Goal: Information Seeking & Learning: Learn about a topic

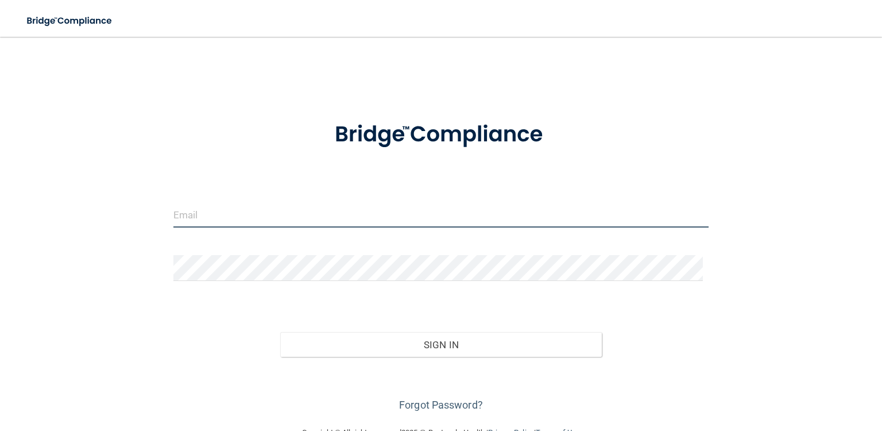
click at [229, 213] on input "email" at bounding box center [441, 215] width 535 height 26
type input "[EMAIL_ADDRESS][DOMAIN_NAME]"
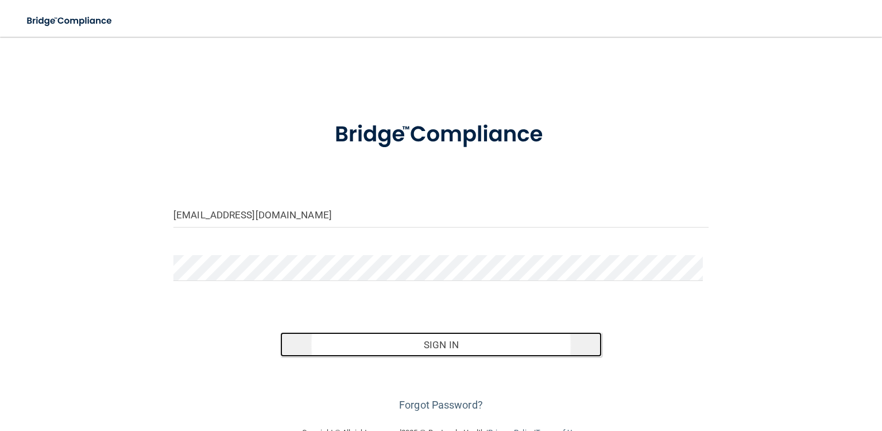
click at [457, 345] on button "Sign In" at bounding box center [440, 344] width 321 height 25
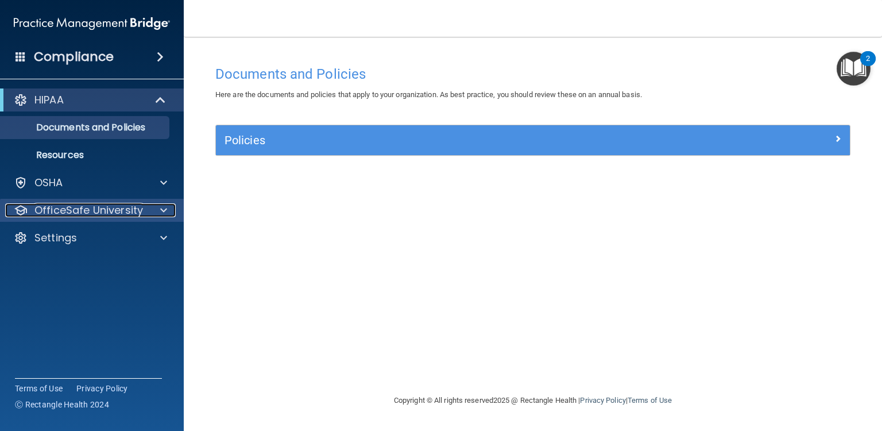
click at [165, 207] on span at bounding box center [163, 210] width 7 height 14
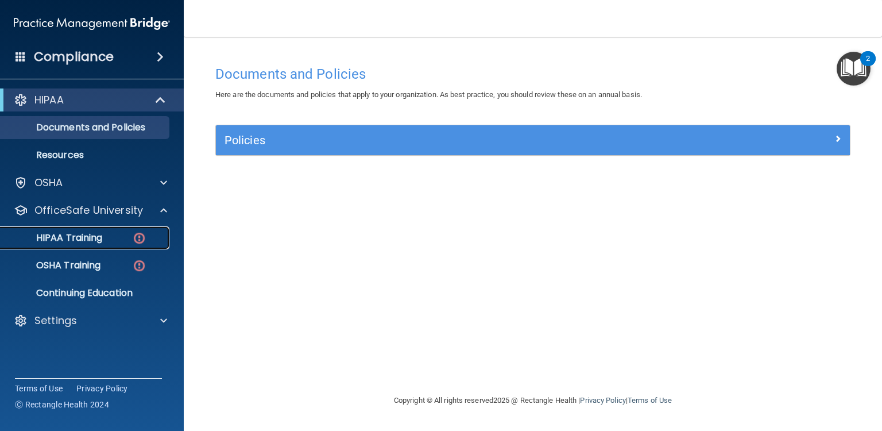
click at [90, 234] on p "HIPAA Training" at bounding box center [54, 237] width 95 height 11
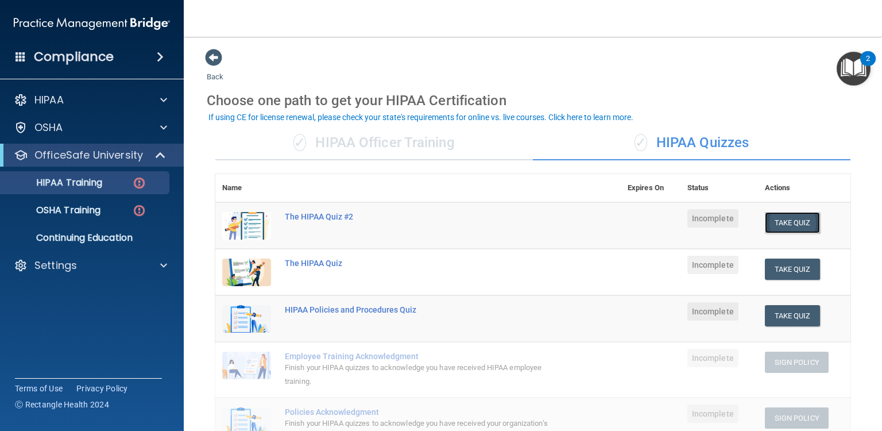
click at [786, 215] on button "Take Quiz" at bounding box center [792, 222] width 55 height 21
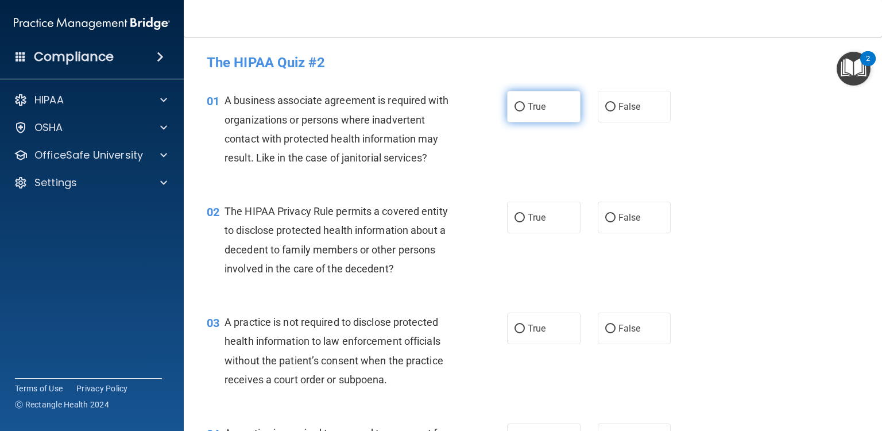
click at [515, 103] on input "True" at bounding box center [520, 107] width 10 height 9
radio input "true"
click at [607, 214] on input "False" at bounding box center [611, 218] width 10 height 9
radio input "true"
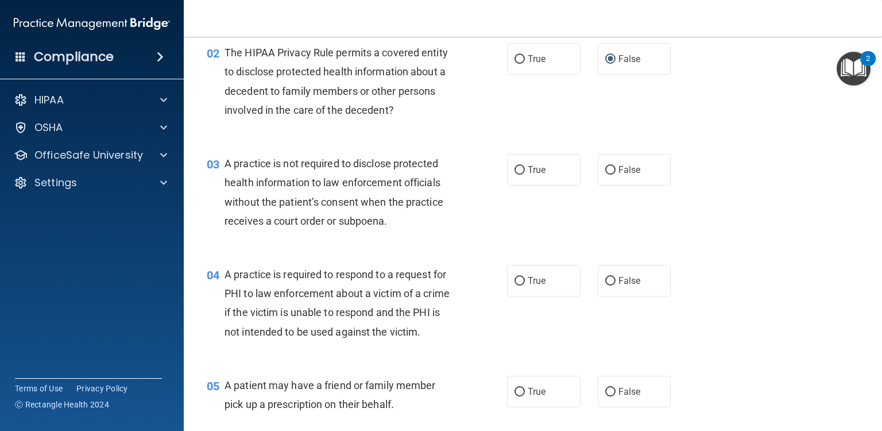
scroll to position [161, 0]
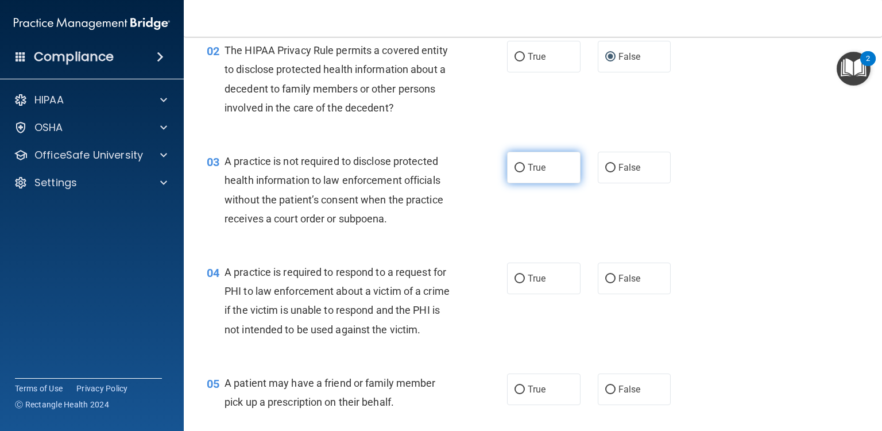
click at [515, 164] on input "True" at bounding box center [520, 168] width 10 height 9
radio input "true"
click at [517, 276] on input "True" at bounding box center [520, 279] width 10 height 9
radio input "true"
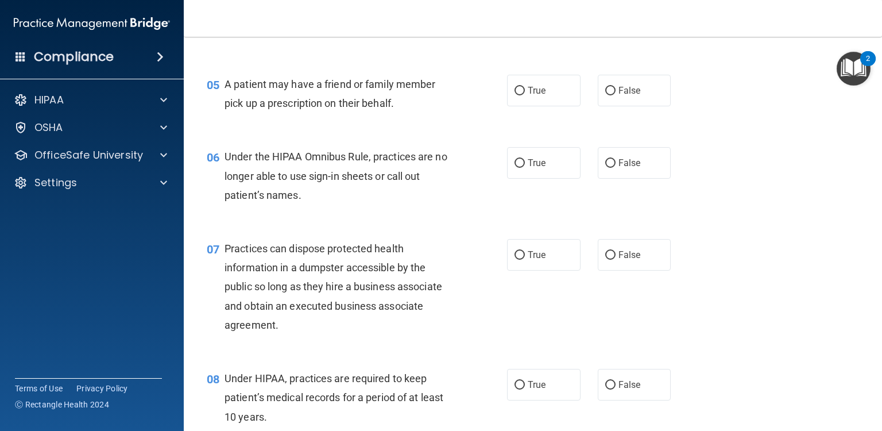
scroll to position [483, 0]
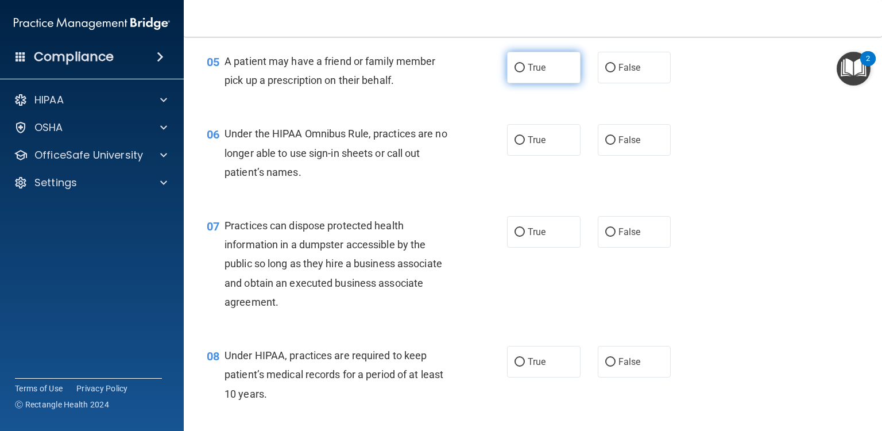
click at [519, 72] on input "True" at bounding box center [520, 68] width 10 height 9
radio input "true"
click at [606, 145] on input "False" at bounding box center [611, 140] width 10 height 9
radio input "true"
click at [632, 280] on div "07 Practices can dispose protected health information in a dumpster accessible …" at bounding box center [533, 267] width 670 height 130
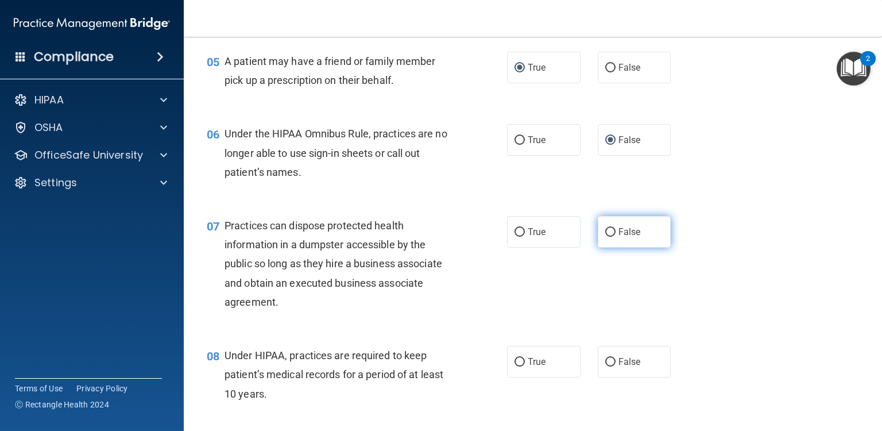
click at [608, 237] on input "False" at bounding box center [611, 232] width 10 height 9
radio input "true"
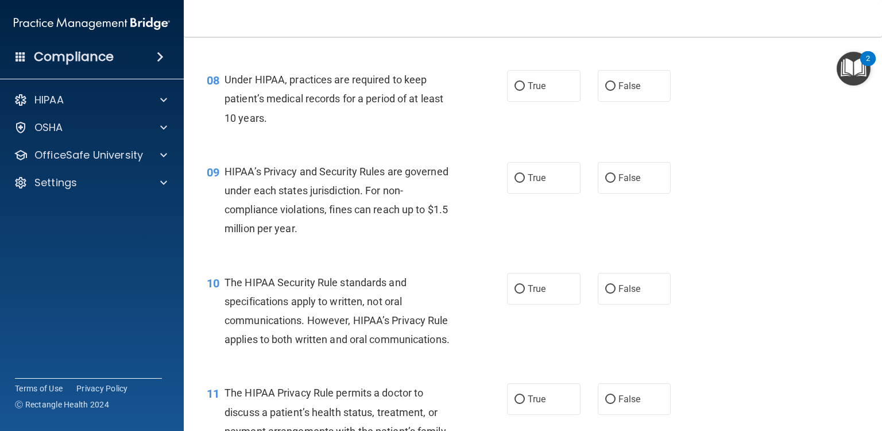
scroll to position [781, 0]
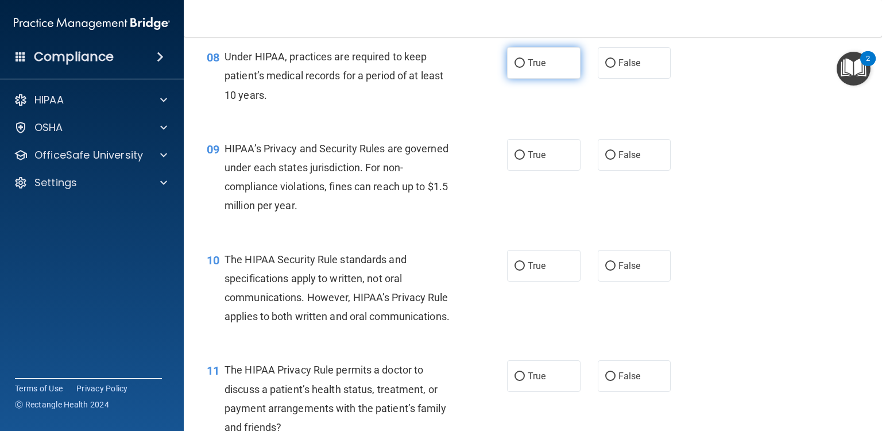
click at [516, 68] on input "True" at bounding box center [520, 63] width 10 height 9
radio input "true"
drag, startPoint x: 564, startPoint y: 205, endPoint x: 563, endPoint y: 212, distance: 6.9
click at [563, 212] on div "09 HIPAA’s Privacy and Security Rules are governed under each states jurisdicti…" at bounding box center [533, 180] width 670 height 111
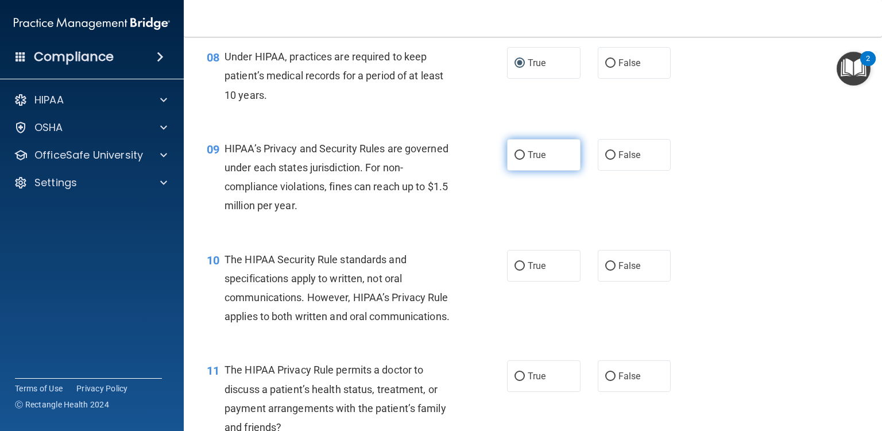
click at [517, 160] on input "True" at bounding box center [520, 155] width 10 height 9
radio input "true"
click at [701, 198] on div "09 HIPAA’s Privacy and Security Rules are governed under each states jurisdicti…" at bounding box center [533, 180] width 670 height 111
click at [775, 219] on div "09 HIPAA’s Privacy and Security Rules are governed under each states jurisdicti…" at bounding box center [533, 180] width 670 height 111
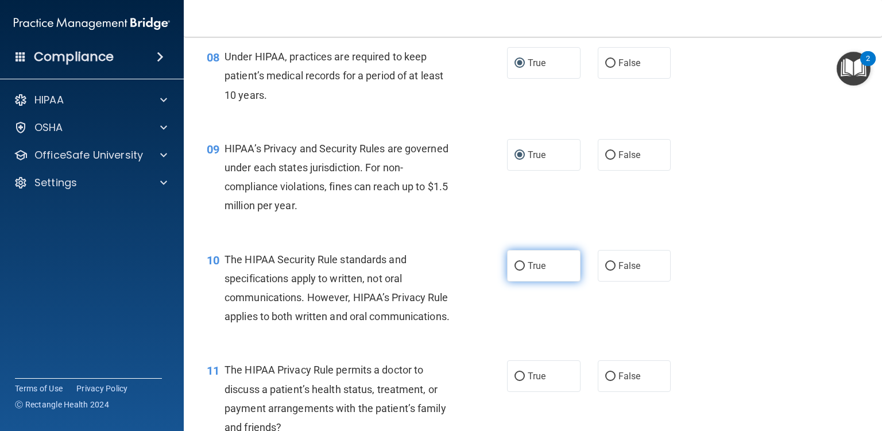
click at [515, 271] on input "True" at bounding box center [520, 266] width 10 height 9
radio input "true"
click at [731, 295] on div "10 The HIPAA Security Rule standards and specifications apply to written, not o…" at bounding box center [533, 291] width 670 height 111
click at [647, 346] on div "10 The HIPAA Security Rule standards and specifications apply to written, not o…" at bounding box center [533, 291] width 670 height 111
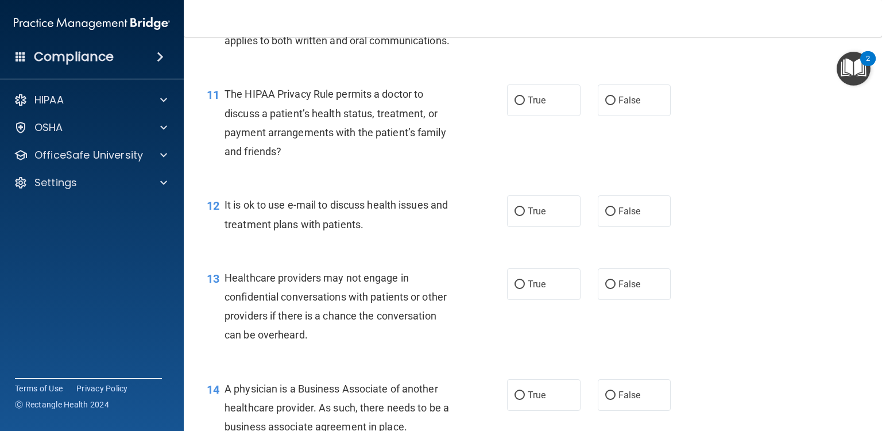
scroll to position [1065, 0]
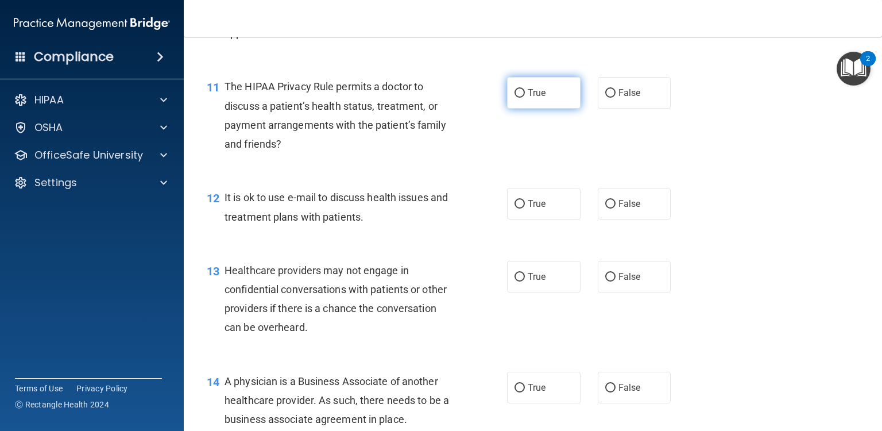
click at [516, 98] on input "True" at bounding box center [520, 93] width 10 height 9
radio input "true"
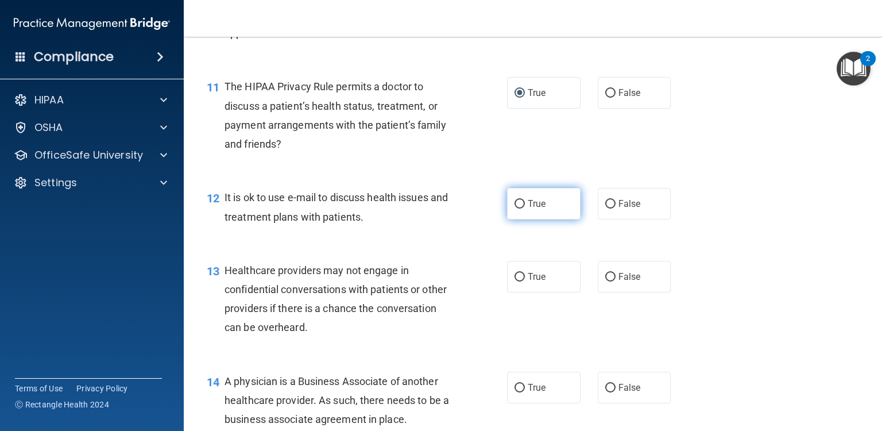
click at [516, 209] on input "True" at bounding box center [520, 204] width 10 height 9
radio input "true"
click at [718, 302] on div "13 Healthcare providers may not engage in confidential conversations with patie…" at bounding box center [533, 301] width 670 height 111
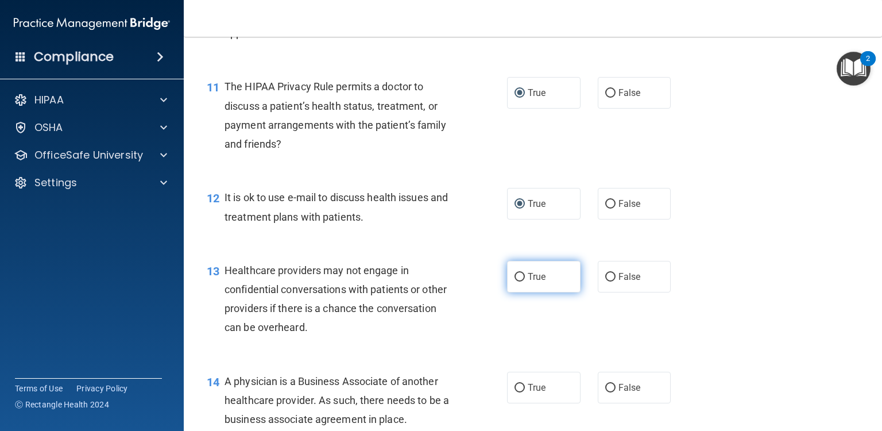
click at [516, 282] on input "True" at bounding box center [520, 277] width 10 height 9
radio input "true"
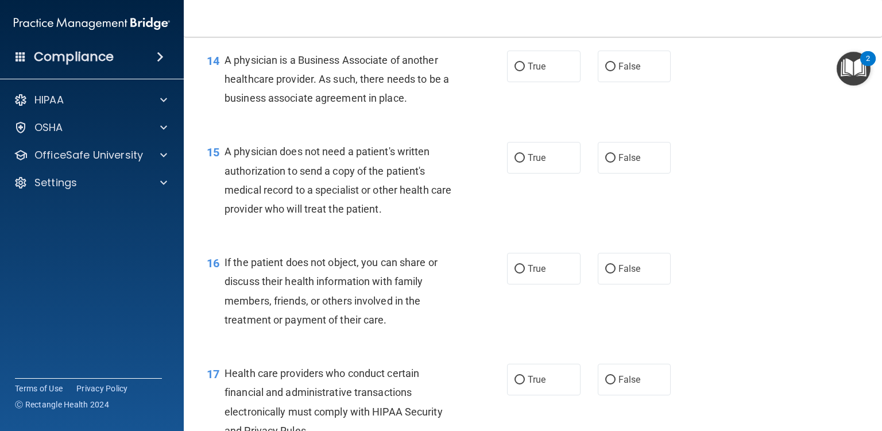
scroll to position [1409, 0]
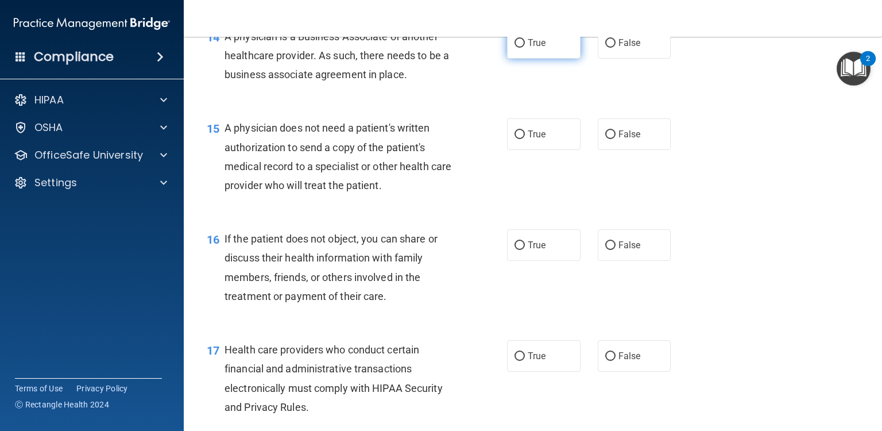
click at [515, 48] on input "True" at bounding box center [520, 43] width 10 height 9
radio input "true"
click at [606, 139] on input "False" at bounding box center [611, 134] width 10 height 9
radio input "true"
drag, startPoint x: 517, startPoint y: 280, endPoint x: 611, endPoint y: 337, distance: 109.9
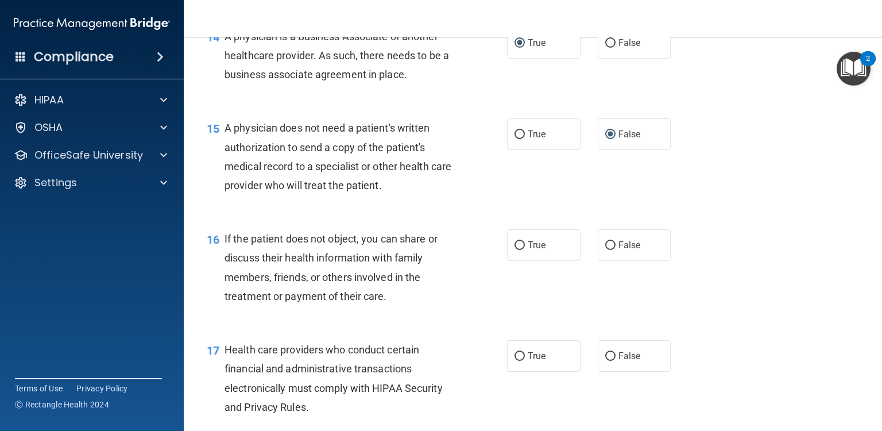
click at [611, 326] on div "16 If the patient does not object, you can share or discuss their health inform…" at bounding box center [533, 270] width 670 height 111
click at [515, 250] on input "True" at bounding box center [520, 245] width 10 height 9
radio input "true"
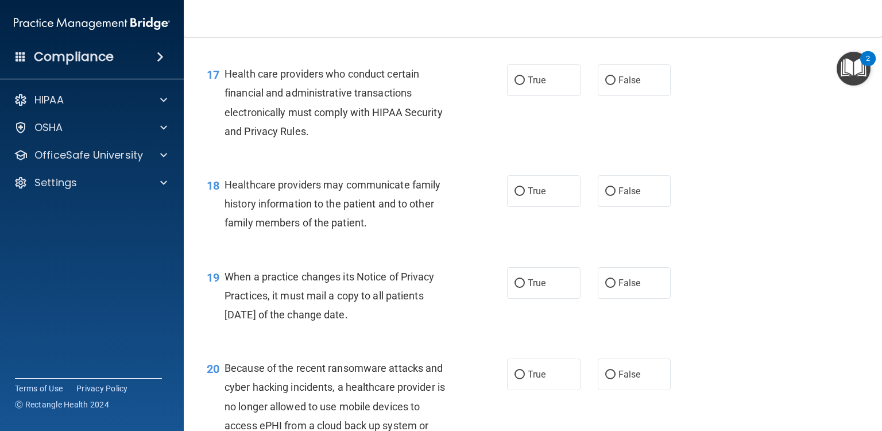
scroll to position [1708, 0]
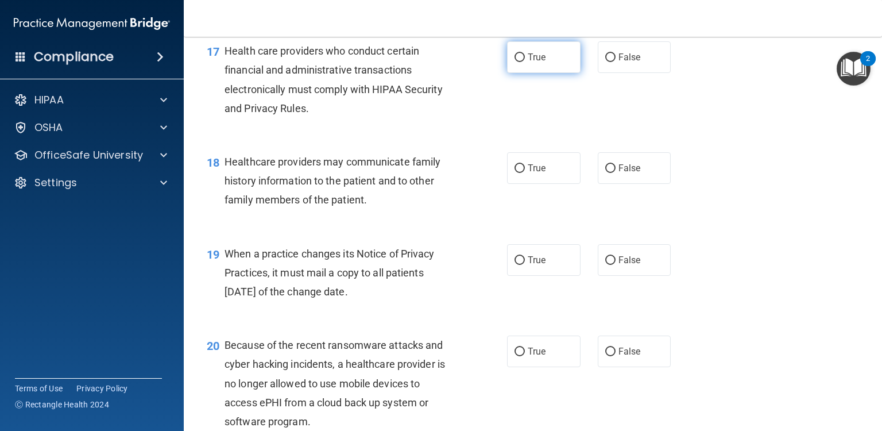
click at [515, 62] on input "True" at bounding box center [520, 57] width 10 height 9
radio input "true"
click at [521, 184] on label "True" at bounding box center [544, 168] width 74 height 32
click at [521, 173] on input "True" at bounding box center [520, 168] width 10 height 9
radio input "true"
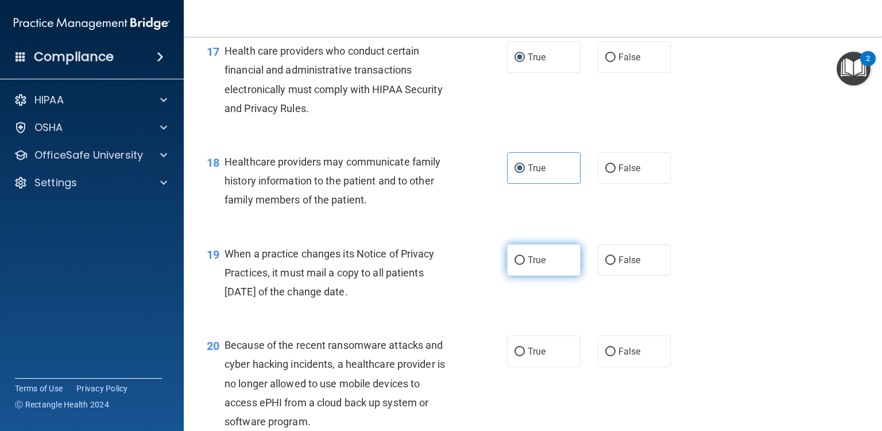
click at [521, 276] on label "True" at bounding box center [544, 260] width 74 height 32
click at [521, 265] on input "True" at bounding box center [520, 260] width 10 height 9
radio input "true"
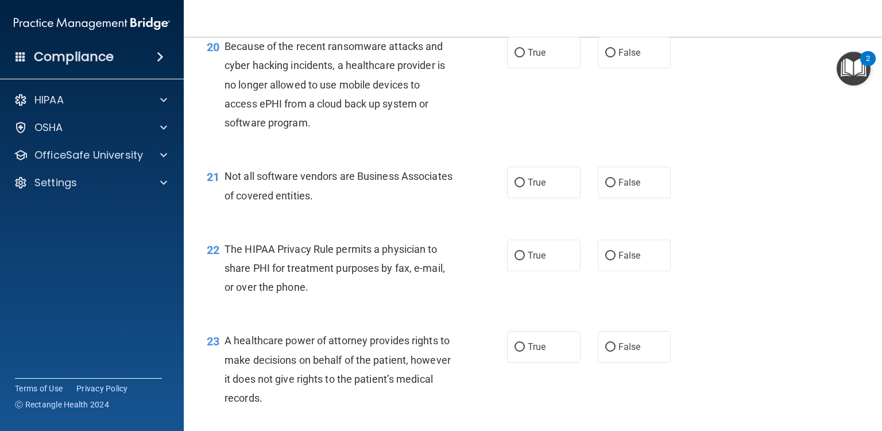
scroll to position [2030, 0]
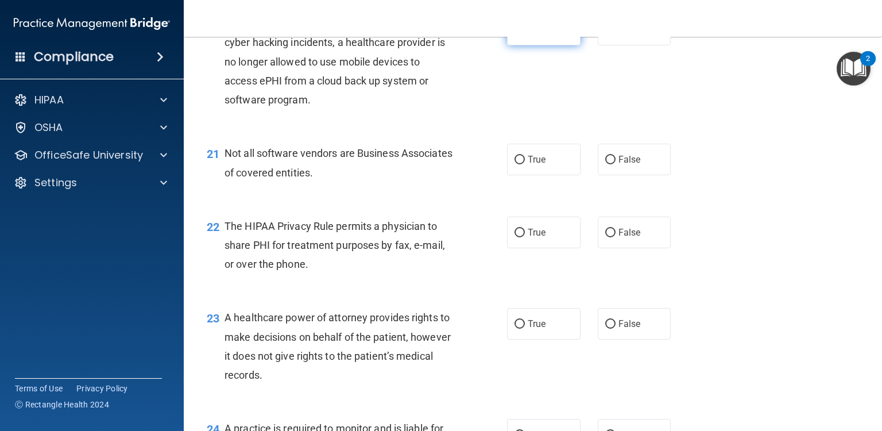
click at [518, 34] on input "True" at bounding box center [520, 30] width 10 height 9
radio input "true"
click at [519, 175] on label "True" at bounding box center [544, 160] width 74 height 32
click at [519, 164] on input "True" at bounding box center [520, 160] width 10 height 9
radio input "true"
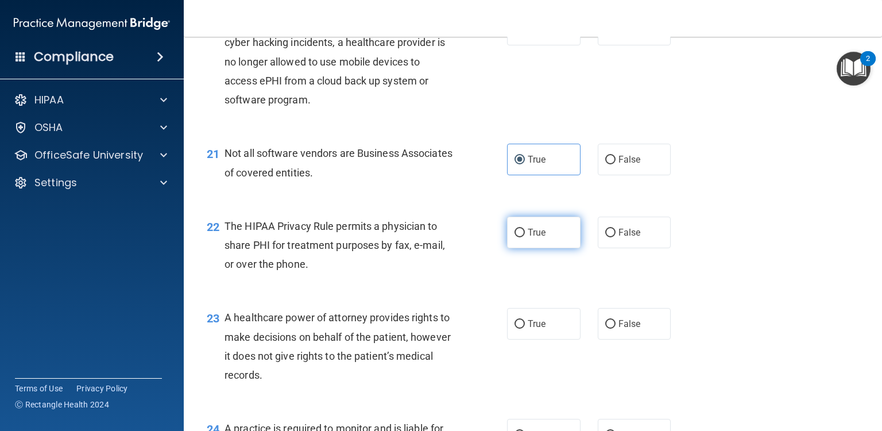
click at [519, 237] on input "True" at bounding box center [520, 233] width 10 height 9
radio input "true"
click at [608, 329] on input "False" at bounding box center [611, 324] width 10 height 9
radio input "true"
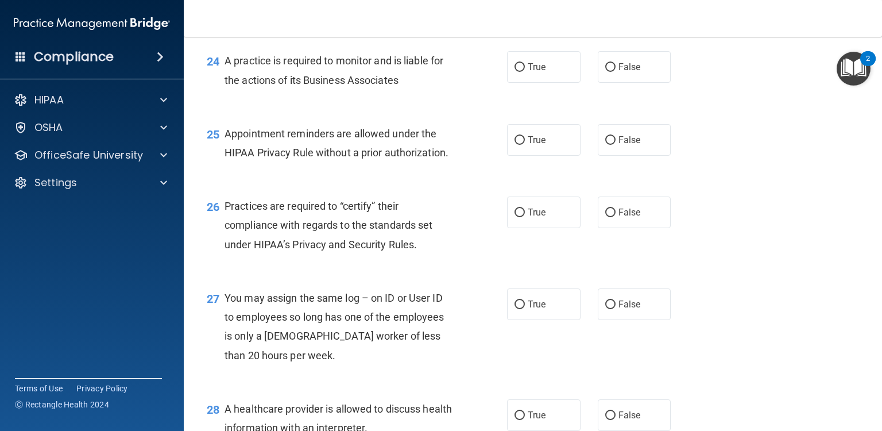
scroll to position [2420, 0]
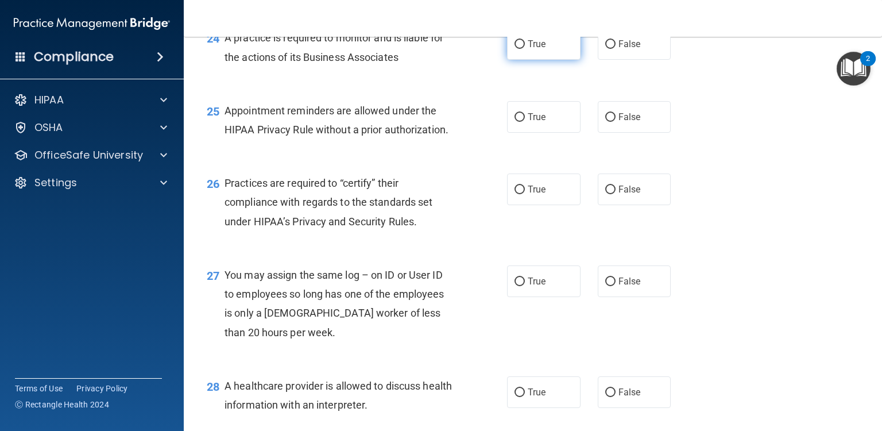
click at [515, 60] on label "True" at bounding box center [544, 44] width 74 height 32
click at [515, 49] on input "True" at bounding box center [520, 44] width 10 height 9
radio input "true"
click at [521, 133] on label "True" at bounding box center [544, 117] width 74 height 32
click at [521, 122] on input "True" at bounding box center [520, 117] width 10 height 9
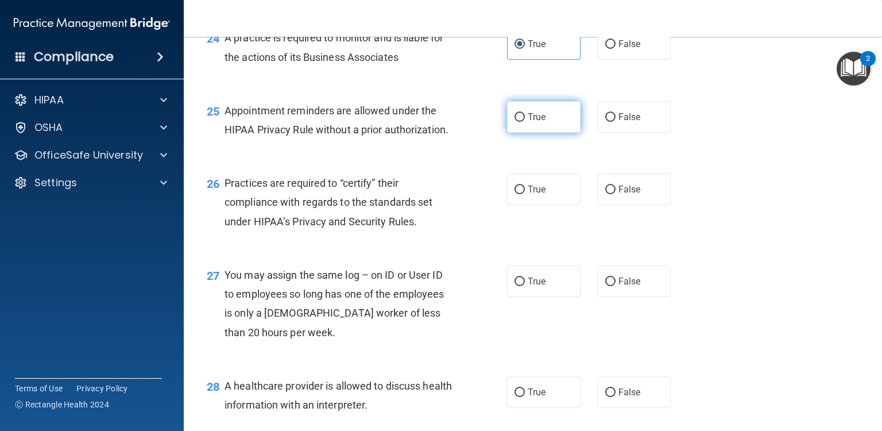
radio input "true"
click at [676, 159] on div "25 Appointment reminders are allowed under the HIPAA Privacy Rule without a pri…" at bounding box center [533, 123] width 670 height 72
click at [519, 194] on input "True" at bounding box center [520, 190] width 10 height 9
radio input "true"
click at [610, 297] on label "False" at bounding box center [635, 281] width 74 height 32
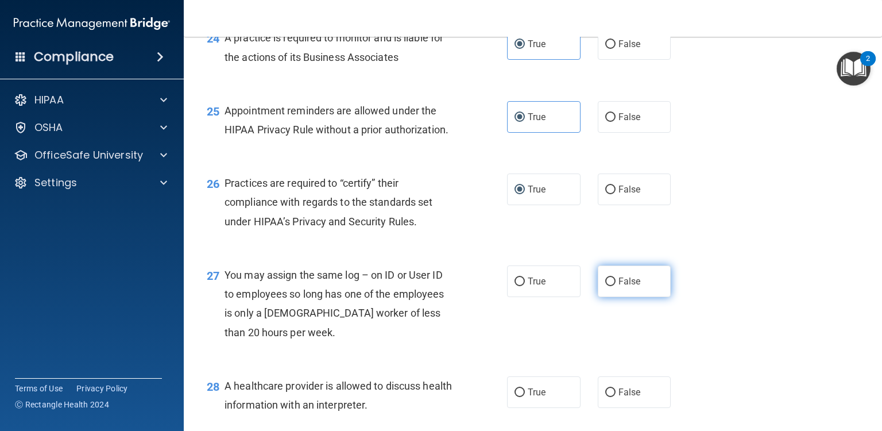
click at [610, 286] on input "False" at bounding box center [611, 281] width 10 height 9
radio input "true"
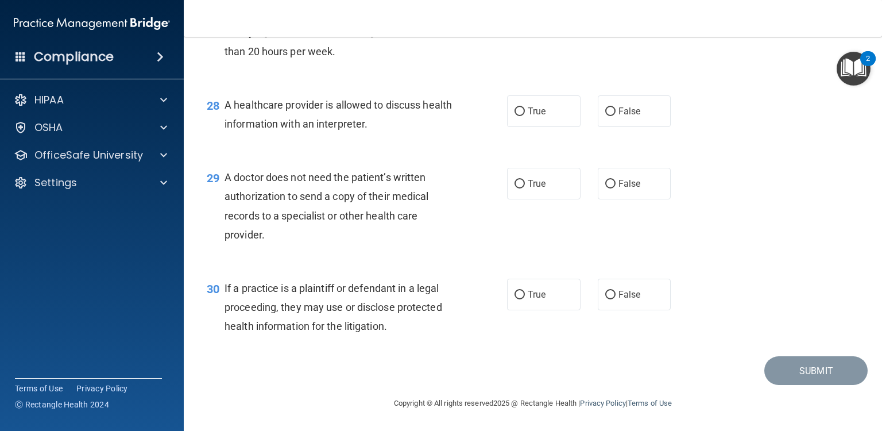
scroll to position [2740, 0]
click at [515, 111] on input "True" at bounding box center [520, 111] width 10 height 9
radio input "true"
click at [607, 184] on input "False" at bounding box center [611, 184] width 10 height 9
radio input "true"
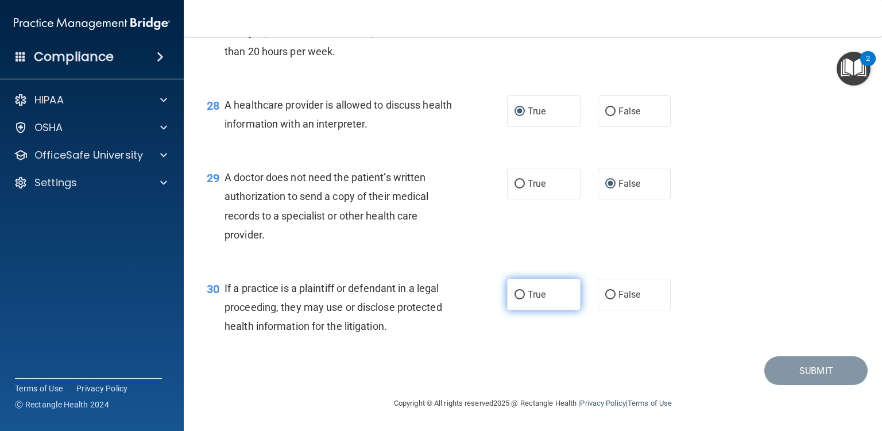
click at [517, 295] on input "True" at bounding box center [520, 295] width 10 height 9
radio input "true"
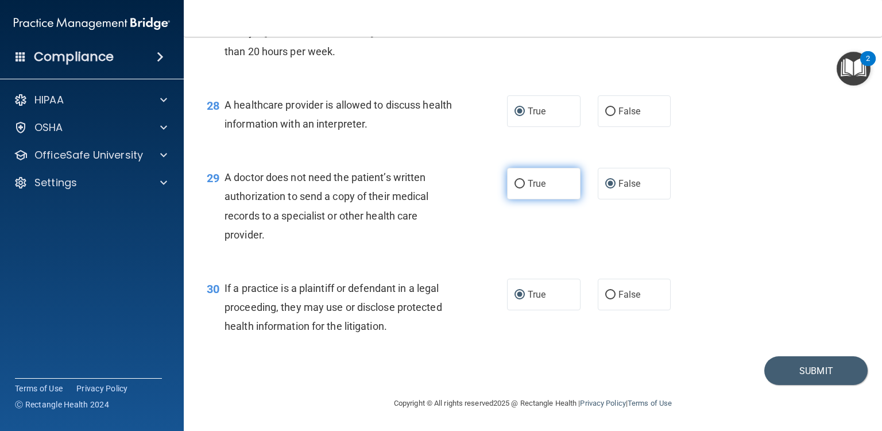
click at [516, 184] on input "True" at bounding box center [520, 184] width 10 height 9
radio input "true"
radio input "false"
click at [798, 367] on button "Submit" at bounding box center [816, 370] width 103 height 29
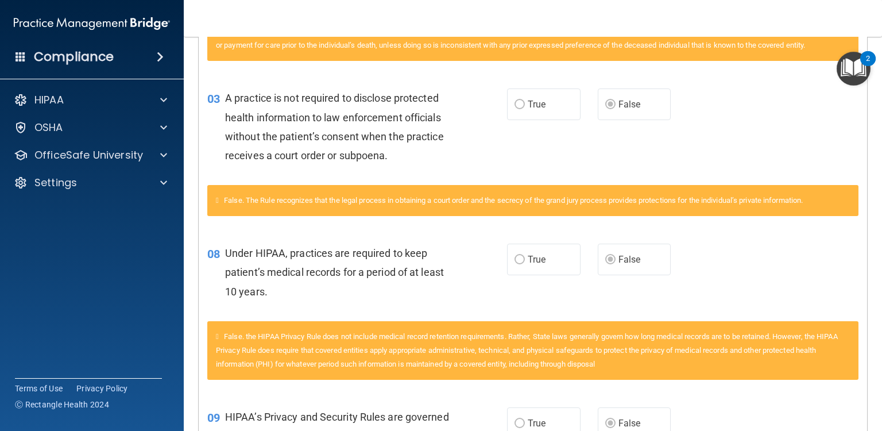
scroll to position [550, 0]
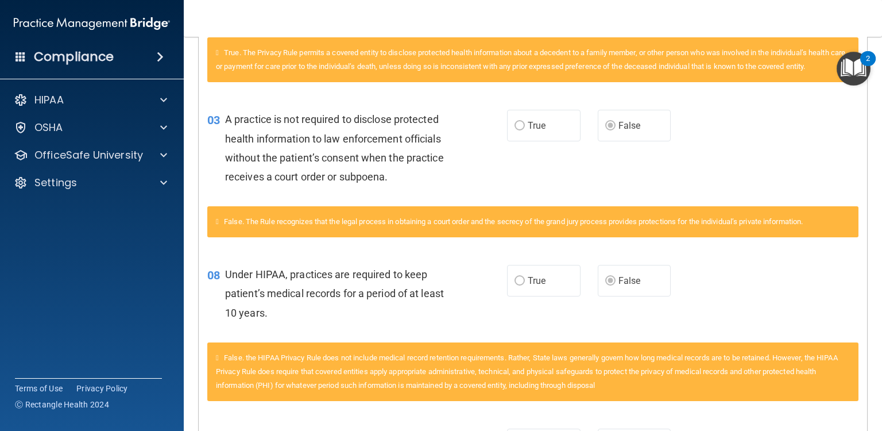
click at [828, 384] on span "False. the HIPAA Privacy Rule does not include medical record retention require…" at bounding box center [527, 371] width 622 height 36
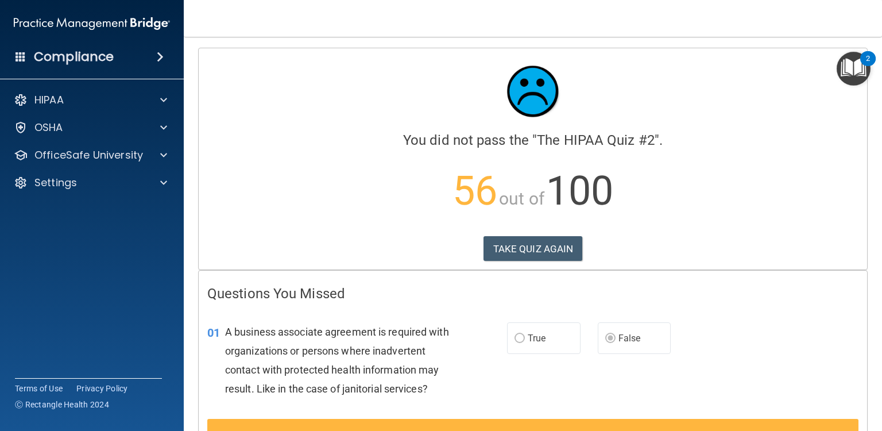
scroll to position [0, 0]
click at [545, 252] on button "TAKE QUIZ AGAIN" at bounding box center [533, 249] width 99 height 25
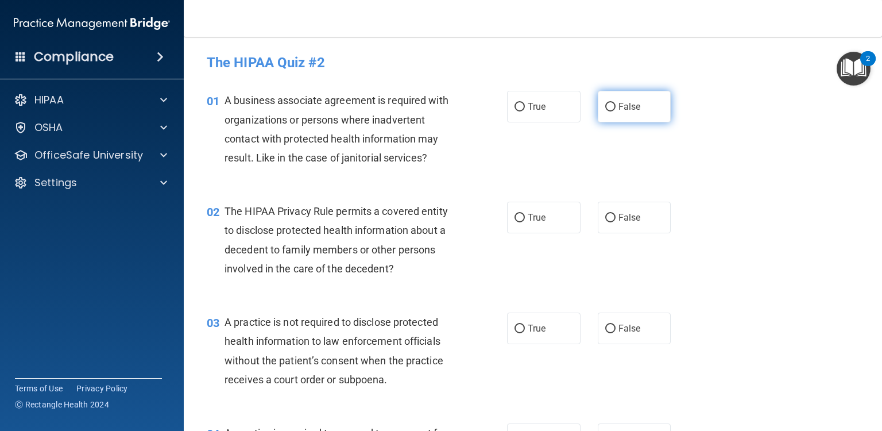
click at [606, 107] on input "False" at bounding box center [611, 107] width 10 height 9
radio input "true"
click at [522, 217] on label "True" at bounding box center [544, 218] width 74 height 32
click at [522, 217] on input "True" at bounding box center [520, 218] width 10 height 9
radio input "true"
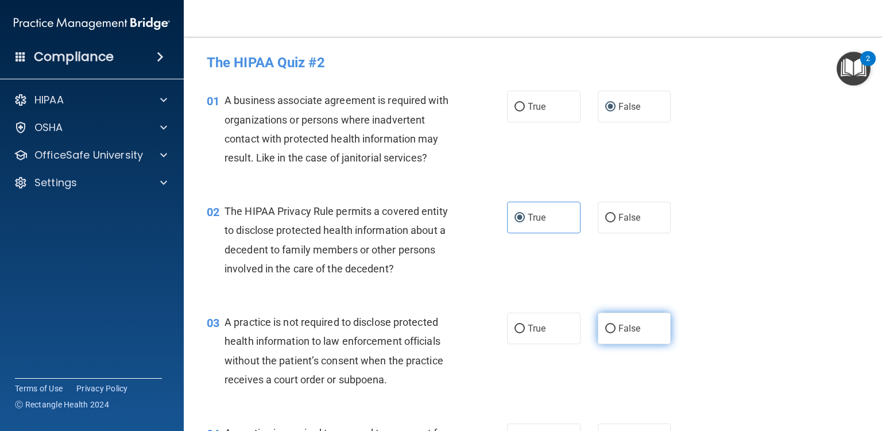
click at [606, 325] on input "False" at bounding box center [611, 329] width 10 height 9
radio input "true"
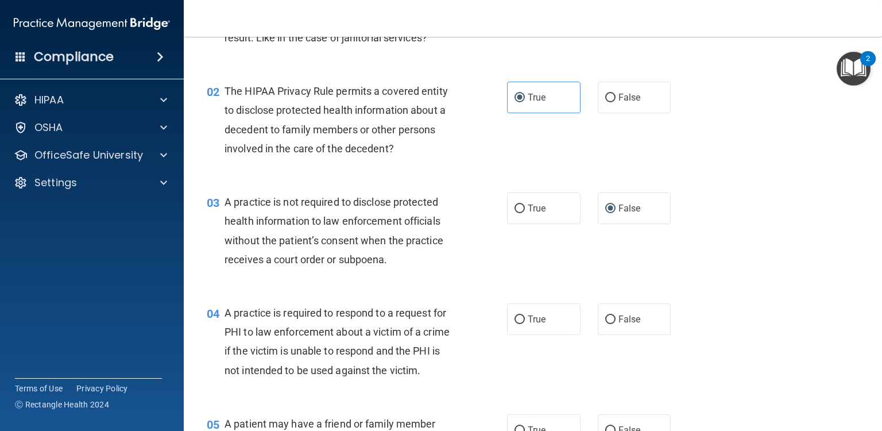
scroll to position [115, 0]
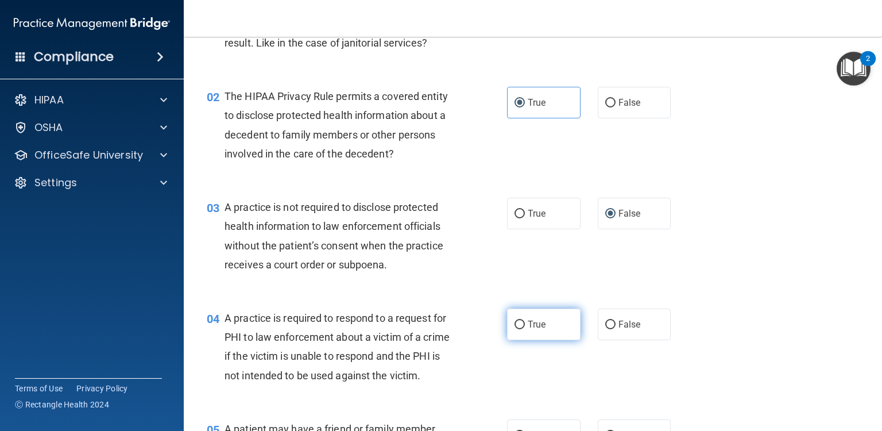
click at [515, 322] on input "True" at bounding box center [520, 325] width 10 height 9
radio input "true"
click at [679, 297] on div "04 A practice is required to respond to a request for PHI to law enforcement ab…" at bounding box center [533, 349] width 670 height 111
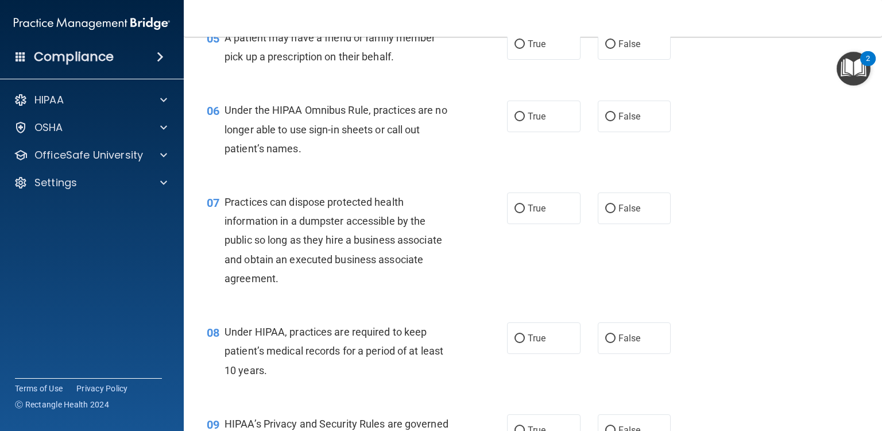
scroll to position [513, 0]
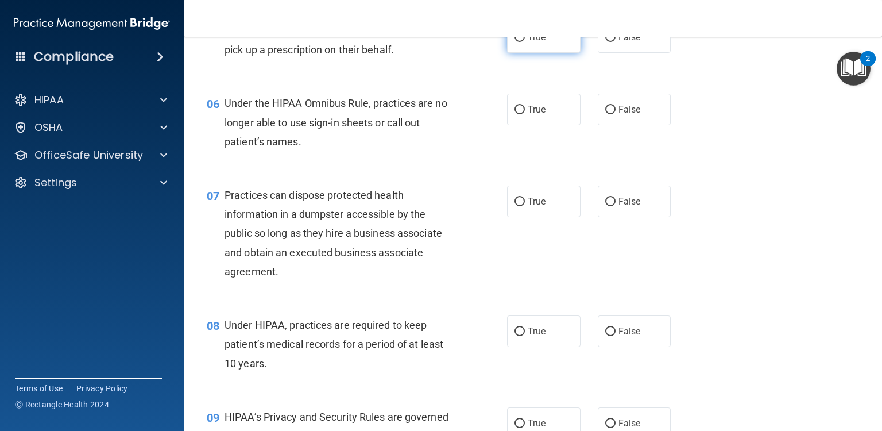
click at [515, 42] on input "True" at bounding box center [520, 37] width 10 height 9
radio input "true"
click at [606, 114] on input "False" at bounding box center [611, 110] width 10 height 9
radio input "true"
click at [606, 206] on input "False" at bounding box center [611, 202] width 10 height 9
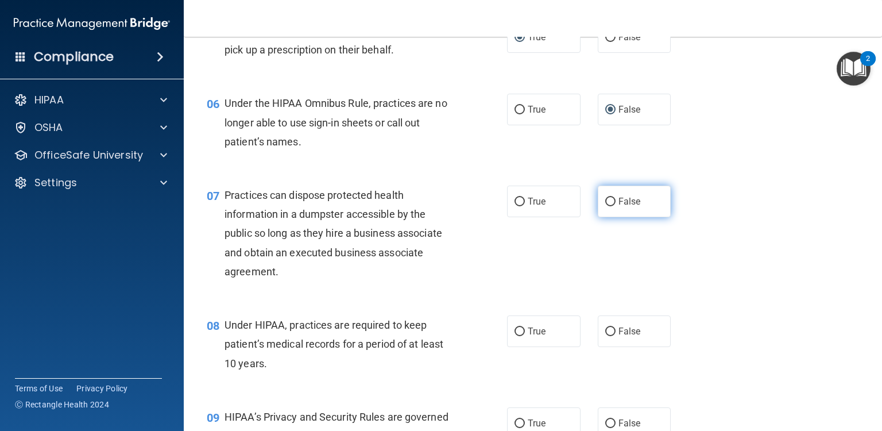
radio input "true"
drag, startPoint x: 605, startPoint y: 218, endPoint x: 604, endPoint y: 268, distance: 50.6
click at [604, 268] on div "07 Practices can dispose protected health information in a dumpster accessible …" at bounding box center [533, 236] width 670 height 130
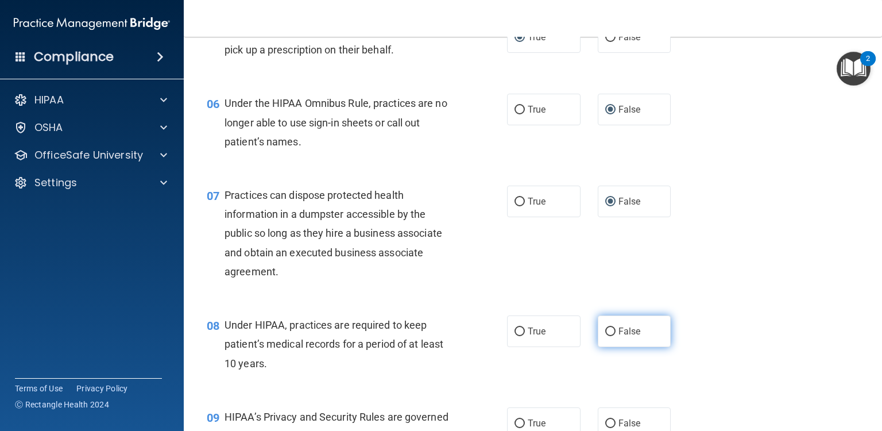
click at [606, 336] on input "False" at bounding box center [611, 331] width 10 height 9
radio input "true"
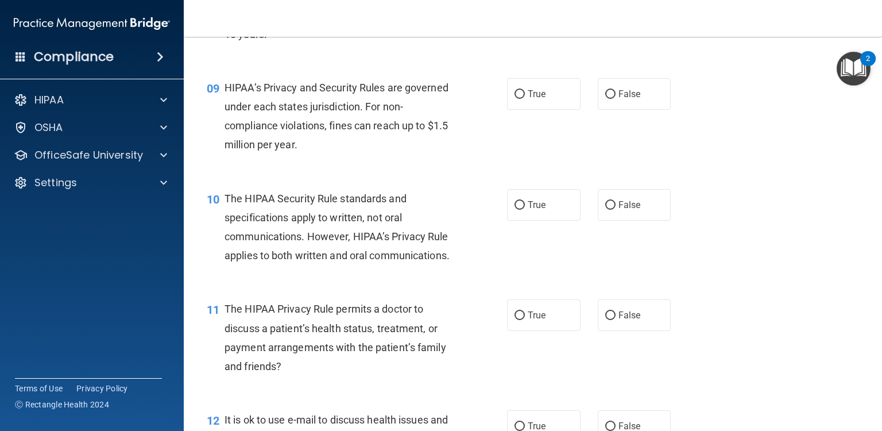
scroll to position [850, 0]
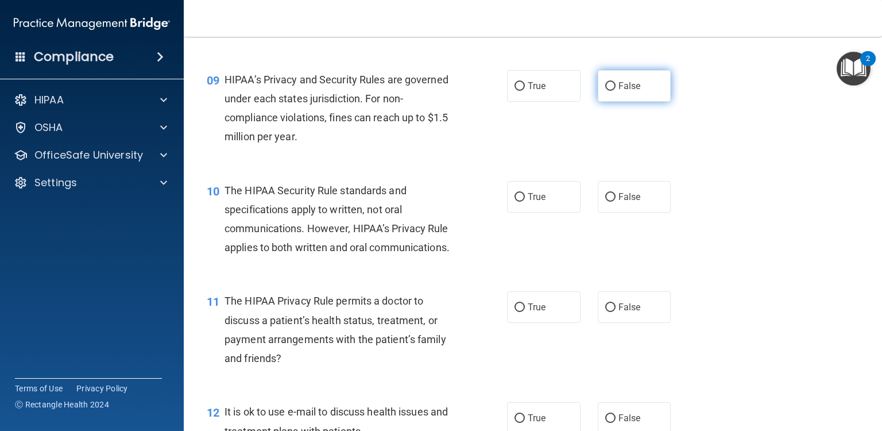
click at [606, 91] on input "False" at bounding box center [611, 86] width 10 height 9
radio input "true"
click at [516, 202] on input "True" at bounding box center [520, 197] width 10 height 9
radio input "true"
click at [515, 312] on input "True" at bounding box center [520, 307] width 10 height 9
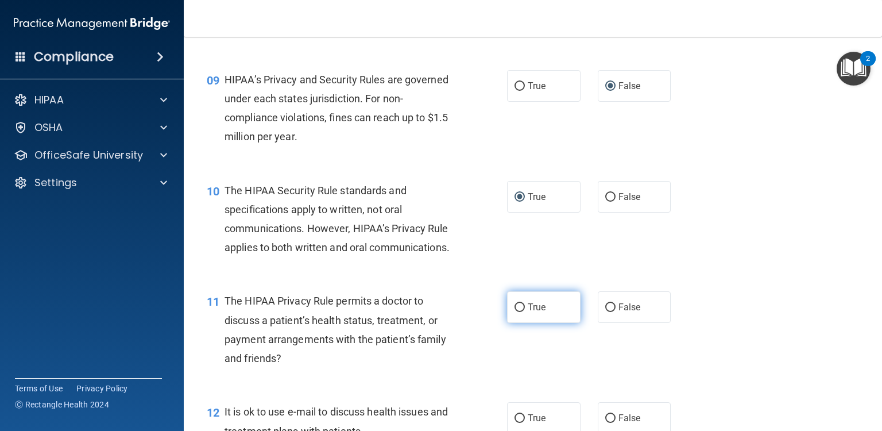
radio input "true"
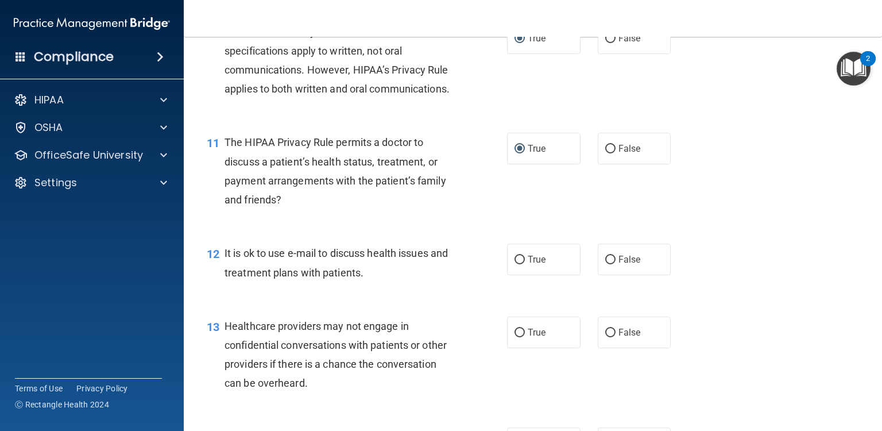
scroll to position [1011, 0]
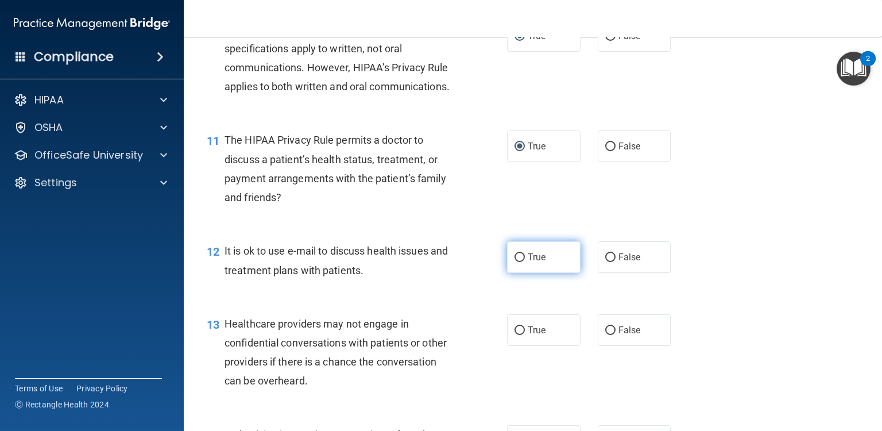
click at [515, 262] on input "True" at bounding box center [520, 257] width 10 height 9
radio input "true"
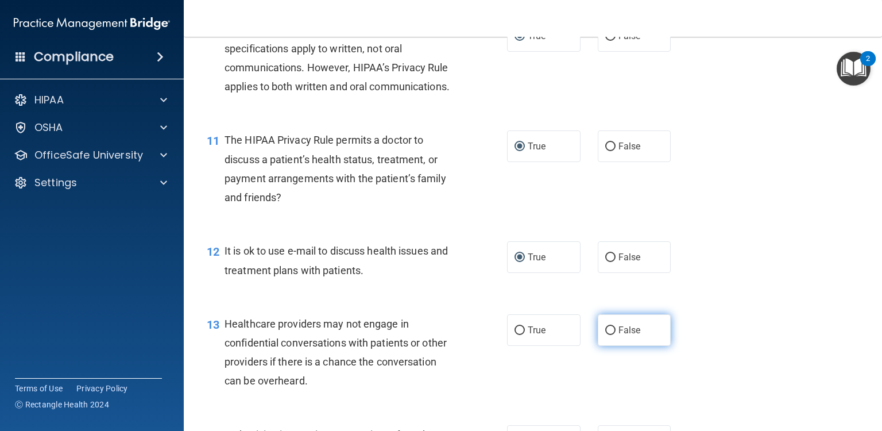
click at [606, 335] on input "False" at bounding box center [611, 330] width 10 height 9
radio input "true"
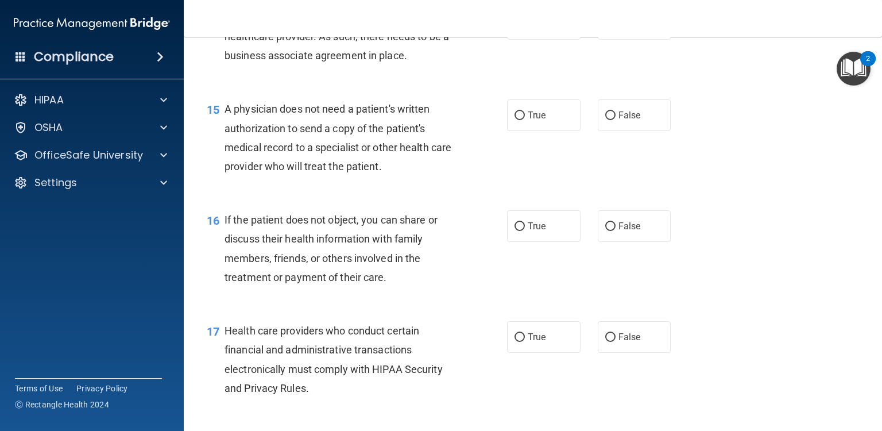
scroll to position [1448, 0]
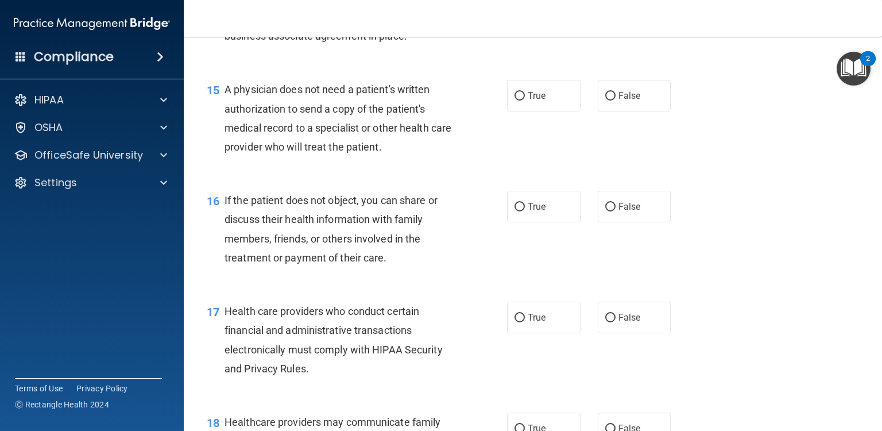
click at [609, 9] on input "False" at bounding box center [611, 5] width 10 height 9
radio input "true"
click at [606, 101] on input "False" at bounding box center [611, 96] width 10 height 9
radio input "true"
click at [521, 222] on label "True" at bounding box center [544, 207] width 74 height 32
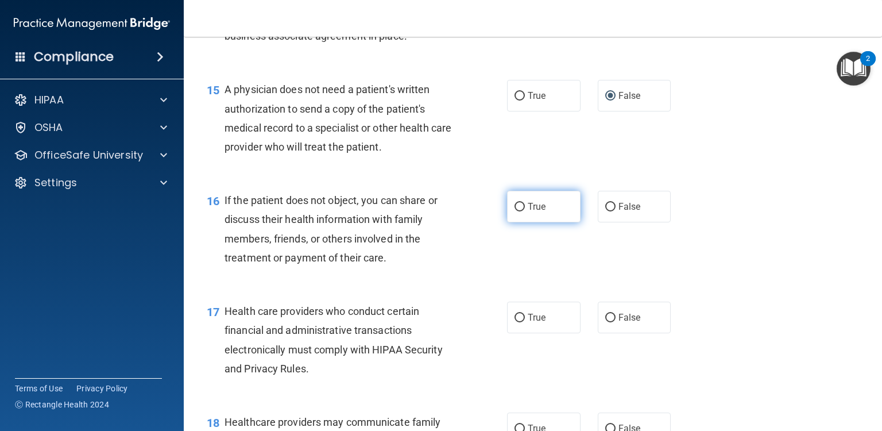
click at [521, 211] on input "True" at bounding box center [520, 207] width 10 height 9
radio input "true"
click at [518, 322] on input "True" at bounding box center [520, 318] width 10 height 9
radio input "true"
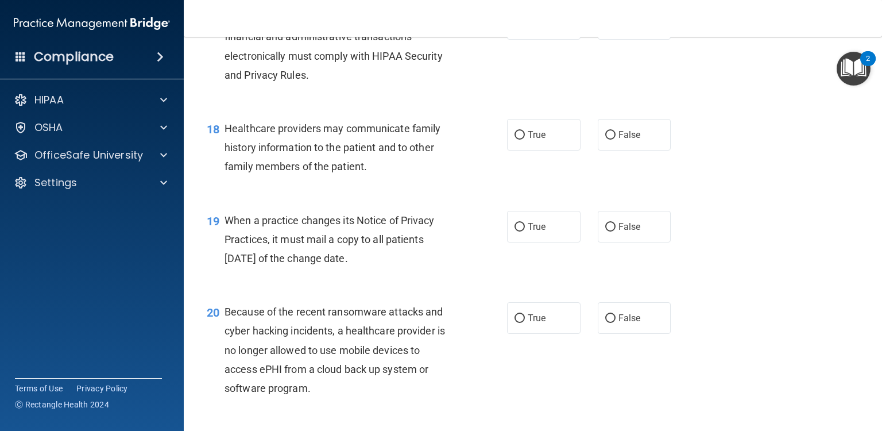
scroll to position [1737, 0]
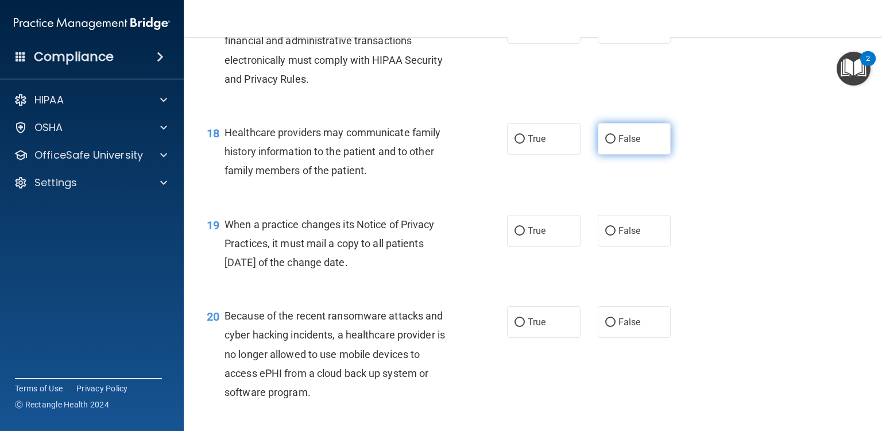
click at [606, 144] on input "False" at bounding box center [611, 139] width 10 height 9
radio input "true"
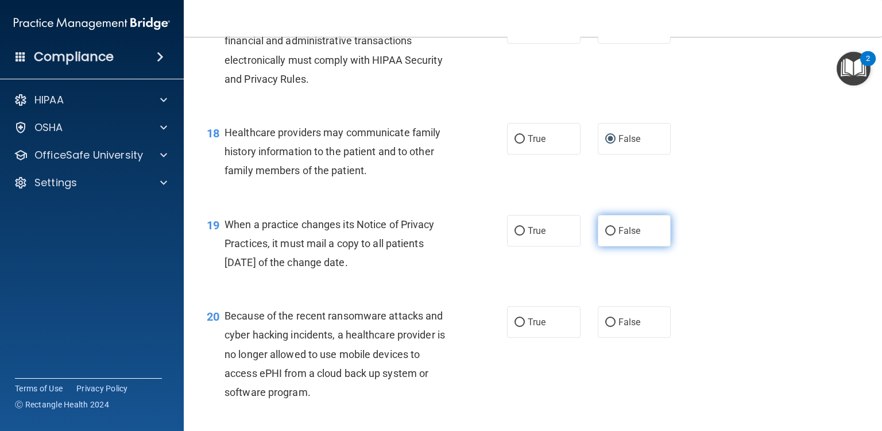
click at [608, 236] on input "False" at bounding box center [611, 231] width 10 height 9
radio input "true"
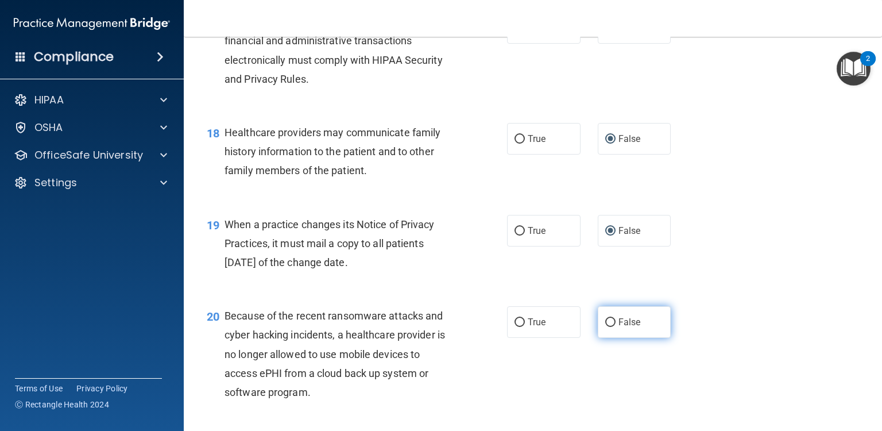
click at [606, 327] on input "False" at bounding box center [611, 322] width 10 height 9
radio input "true"
click at [873, 421] on main "- The HIPAA Quiz #2 This quiz doesn’t expire until . Are you sure you want to t…" at bounding box center [533, 234] width 699 height 394
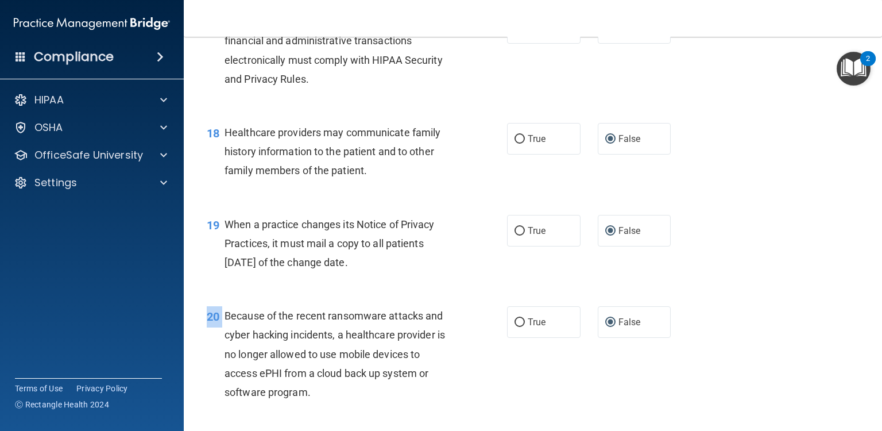
click at [873, 421] on main "- The HIPAA Quiz #2 This quiz doesn’t expire until . Are you sure you want to t…" at bounding box center [533, 234] width 699 height 394
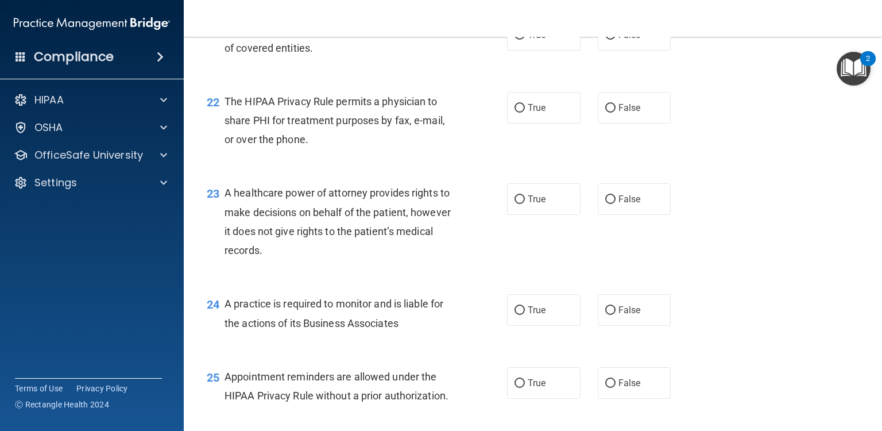
scroll to position [2158, 0]
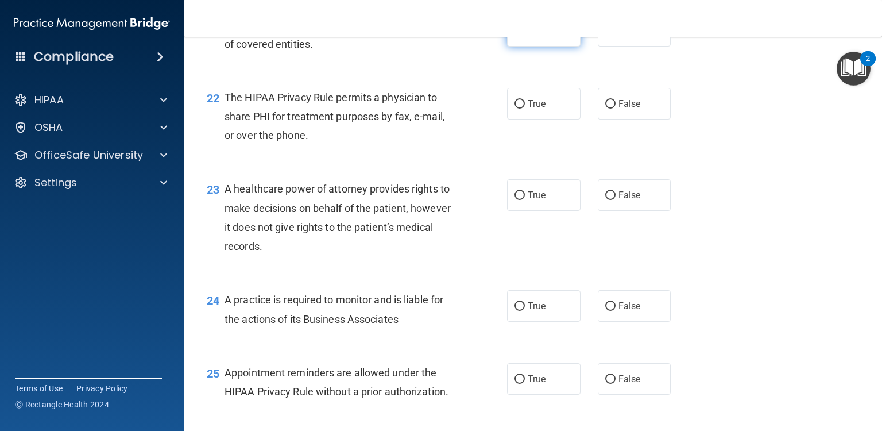
click at [515, 36] on input "True" at bounding box center [520, 31] width 10 height 9
radio input "true"
click at [515, 36] on input "True" at bounding box center [520, 31] width 10 height 9
click at [515, 109] on input "True" at bounding box center [520, 104] width 10 height 9
radio input "true"
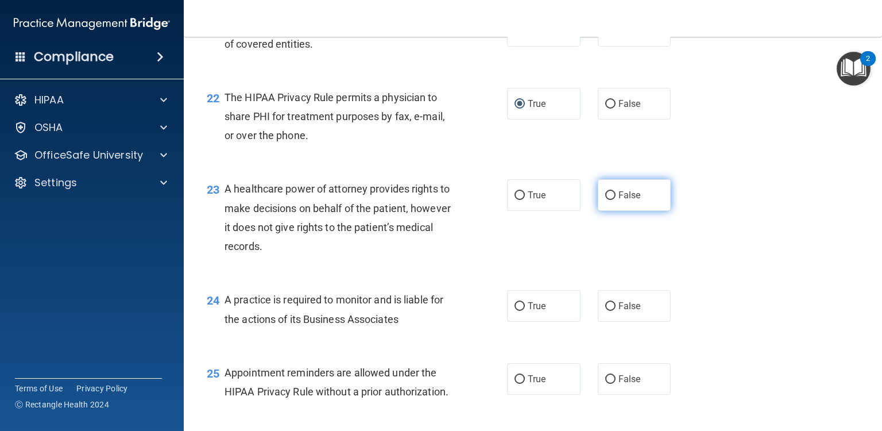
click at [606, 200] on input "False" at bounding box center [611, 195] width 10 height 9
radio input "true"
click at [606, 311] on input "False" at bounding box center [611, 306] width 10 height 9
radio input "true"
click at [519, 384] on input "True" at bounding box center [520, 379] width 10 height 9
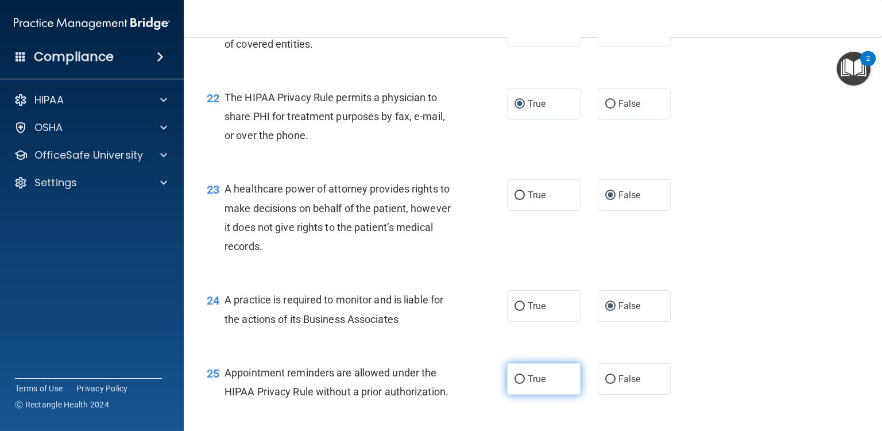
radio input "true"
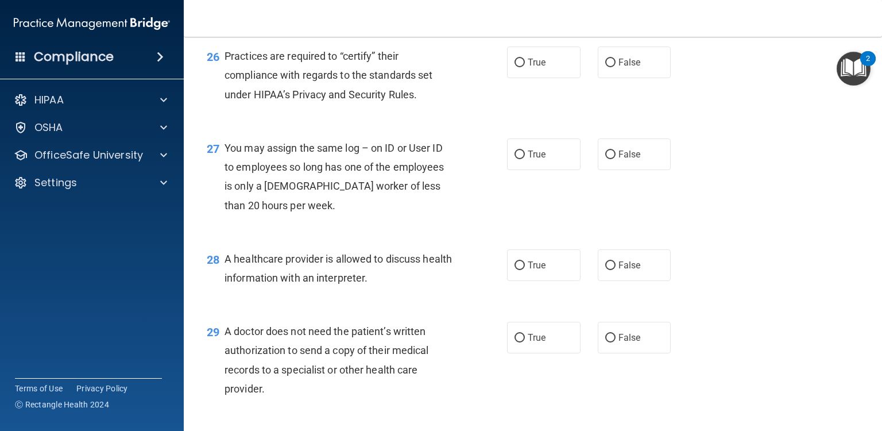
scroll to position [2549, 0]
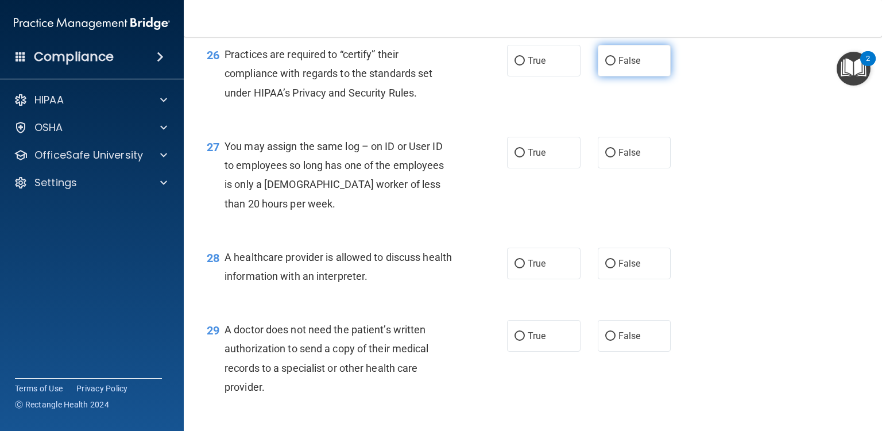
click at [606, 65] on input "False" at bounding box center [611, 61] width 10 height 9
radio input "true"
click at [606, 157] on input "False" at bounding box center [611, 153] width 10 height 9
radio input "true"
click at [522, 279] on label "True" at bounding box center [544, 264] width 74 height 32
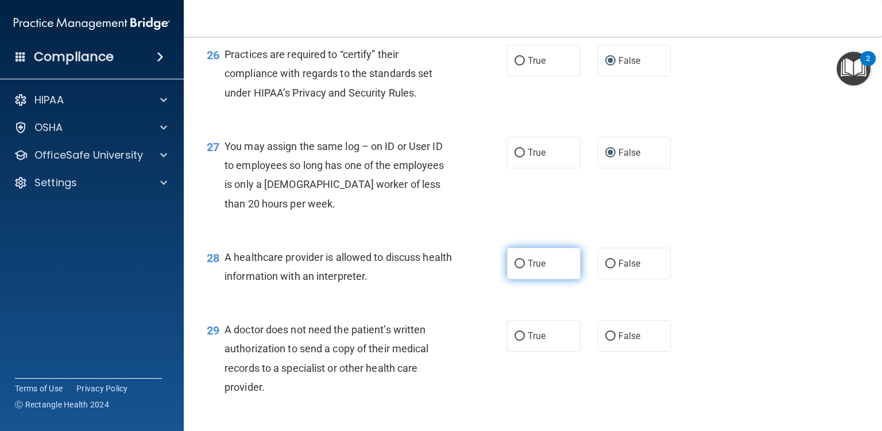
click at [522, 268] on input "True" at bounding box center [520, 264] width 10 height 9
radio input "true"
click at [516, 341] on input "True" at bounding box center [520, 336] width 10 height 9
radio input "true"
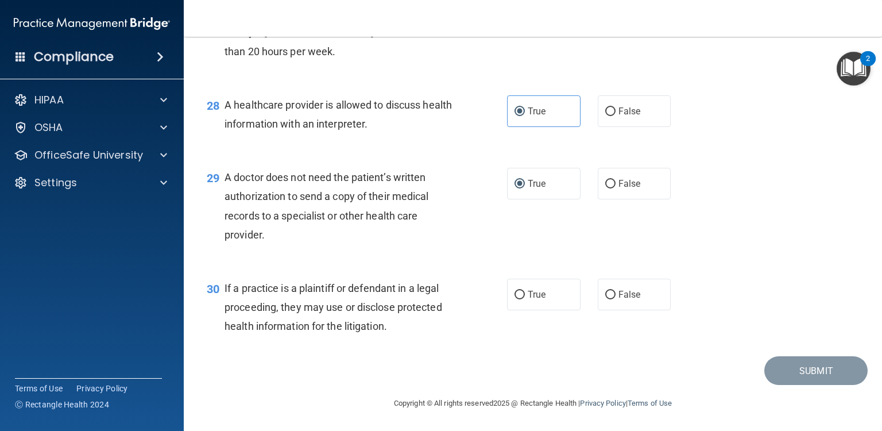
scroll to position [2740, 0]
click at [518, 296] on input "True" at bounding box center [520, 295] width 10 height 9
radio input "true"
click at [782, 368] on button "Submit" at bounding box center [816, 370] width 103 height 29
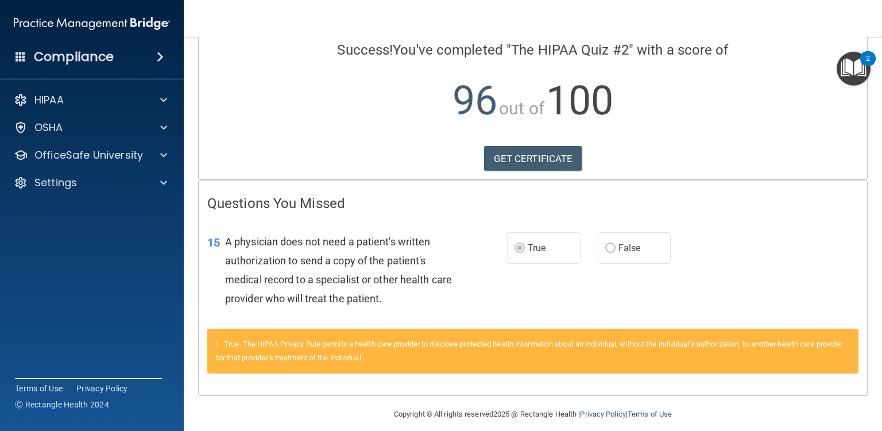
scroll to position [101, 0]
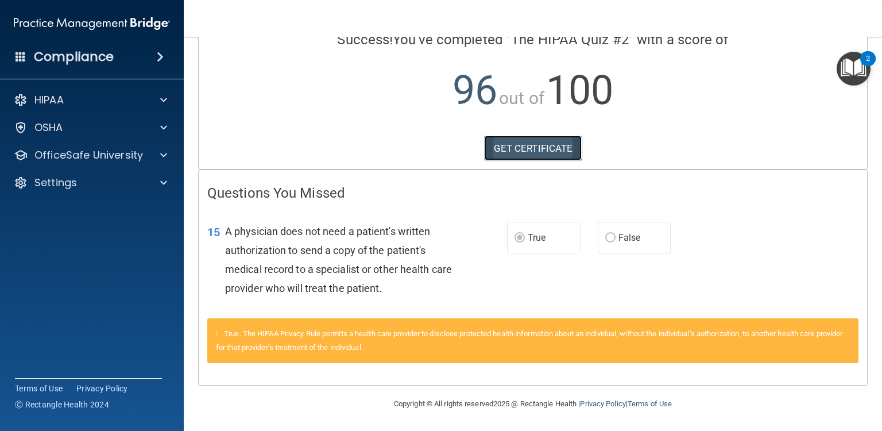
click at [534, 147] on link "GET CERTIFICATE" at bounding box center [533, 148] width 98 height 25
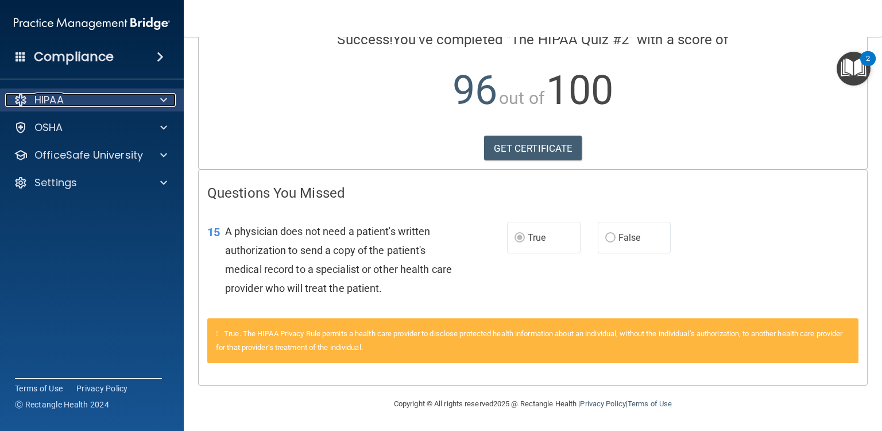
click at [159, 102] on div at bounding box center [162, 100] width 29 height 14
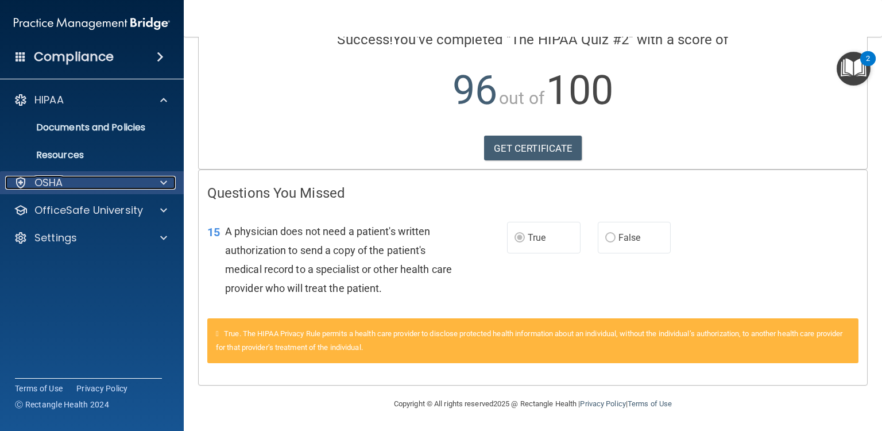
click at [161, 181] on span at bounding box center [163, 183] width 7 height 14
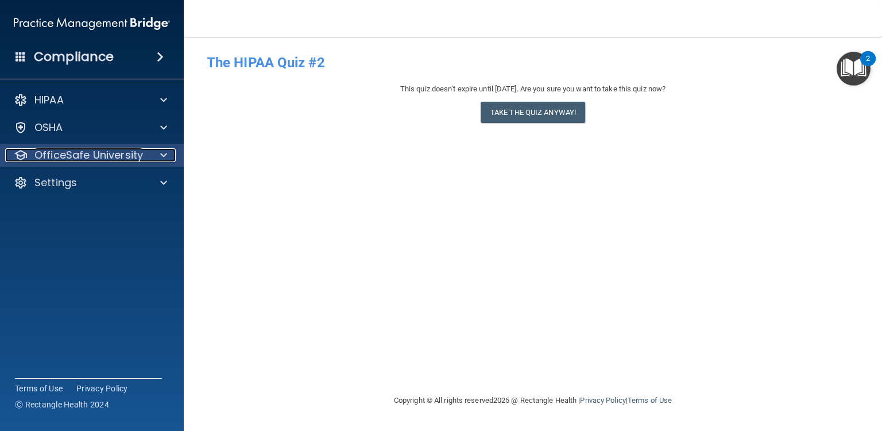
click at [154, 152] on div at bounding box center [162, 155] width 29 height 14
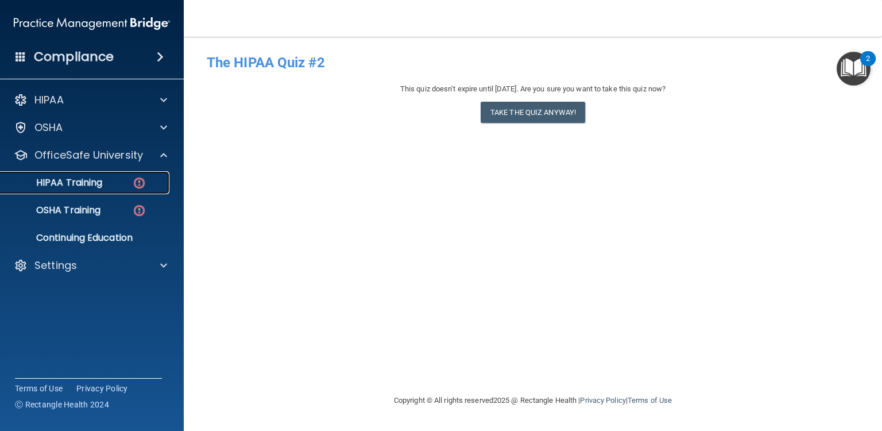
click at [109, 180] on div "HIPAA Training" at bounding box center [85, 182] width 157 height 11
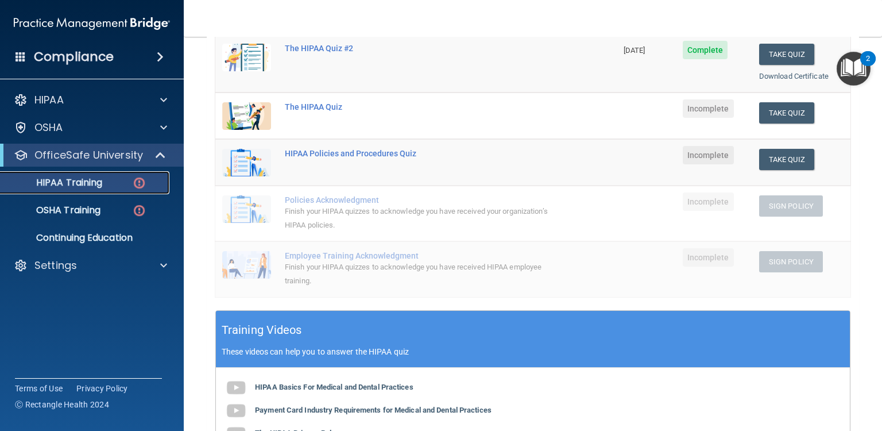
scroll to position [138, 0]
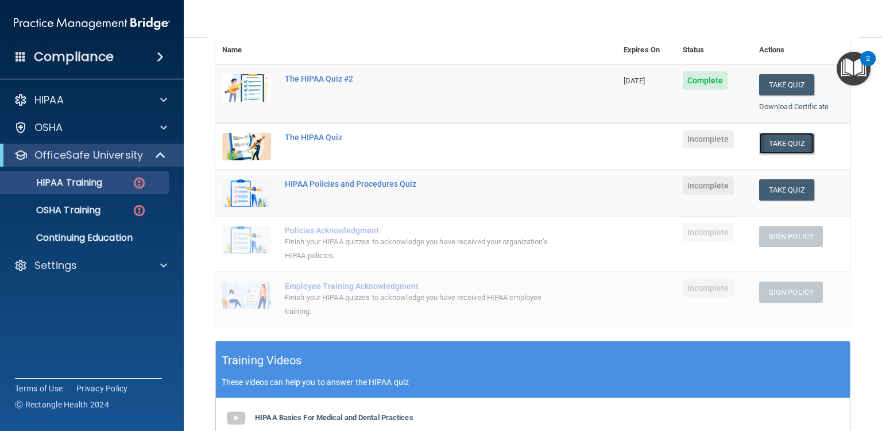
click at [777, 141] on button "Take Quiz" at bounding box center [787, 143] width 55 height 21
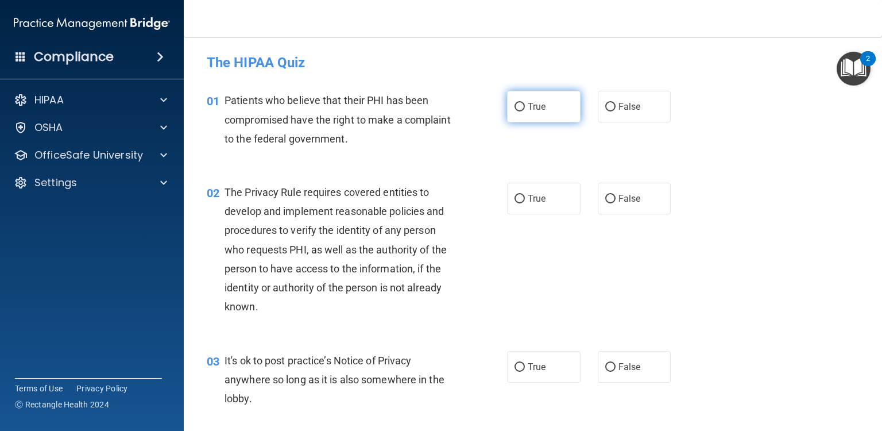
click at [516, 105] on input "True" at bounding box center [520, 107] width 10 height 9
radio input "true"
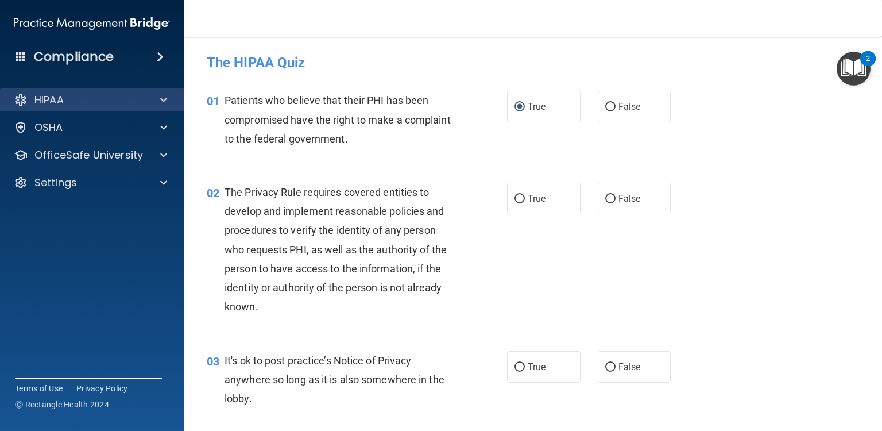
click at [163, 91] on div "HIPAA" at bounding box center [92, 99] width 184 height 23
